Goal: Use online tool/utility

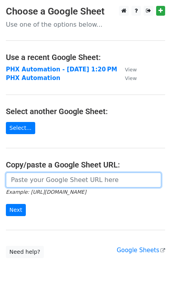
click at [106, 178] on input "url" at bounding box center [84, 179] width 156 height 15
paste input "https://docs.google.com/spreadsheets/d/1mY0CQltWa_KhNA-bro8I2X4H4IxycQZi7g1SFep…"
type input "https://docs.google.com/spreadsheets/d/1mY0CQltWa_KhNA-bro8I2X4H4IxycQZi7g1SFep…"
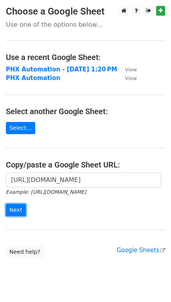
click at [24, 209] on input "Next" at bounding box center [16, 210] width 20 height 12
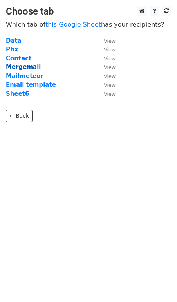
click at [26, 65] on strong "Mergemail" at bounding box center [23, 66] width 35 height 7
